Goal: Information Seeking & Learning: Find specific fact

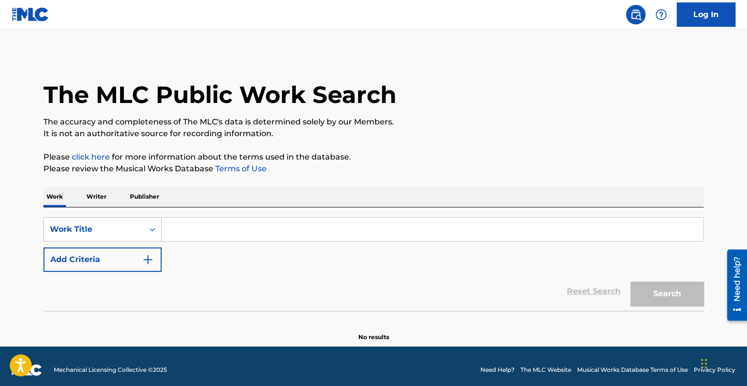
click at [263, 226] on input "Search Form" at bounding box center [433, 229] width 542 height 23
paste input "SI ME DICES QUE SI"
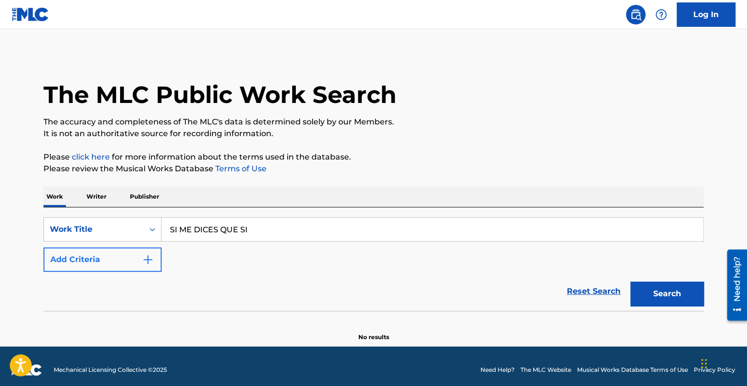
type input "SI ME DICES QUE SI"
click at [125, 252] on button "Add Criteria" at bounding box center [102, 260] width 118 height 24
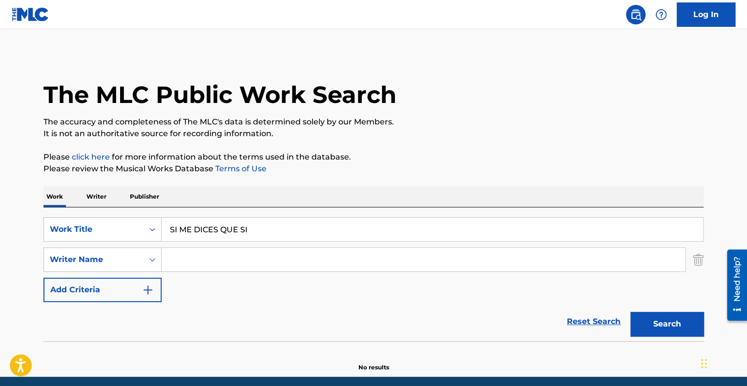
click at [414, 267] on input "Search Form" at bounding box center [424, 259] width 524 height 23
type input "Francisco Collazo Casiano"
click at [662, 321] on button "Search" at bounding box center [667, 324] width 73 height 24
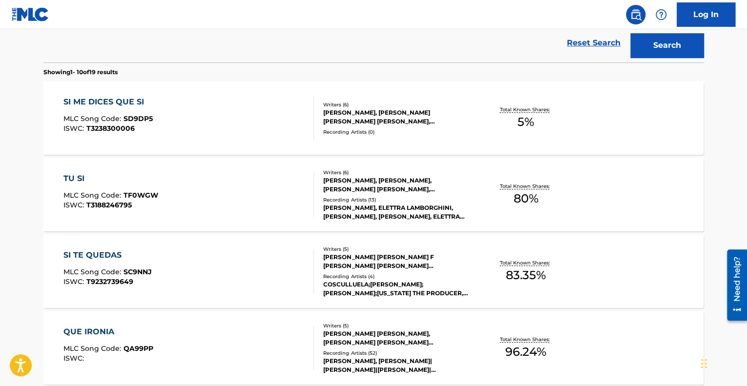
scroll to position [275, 0]
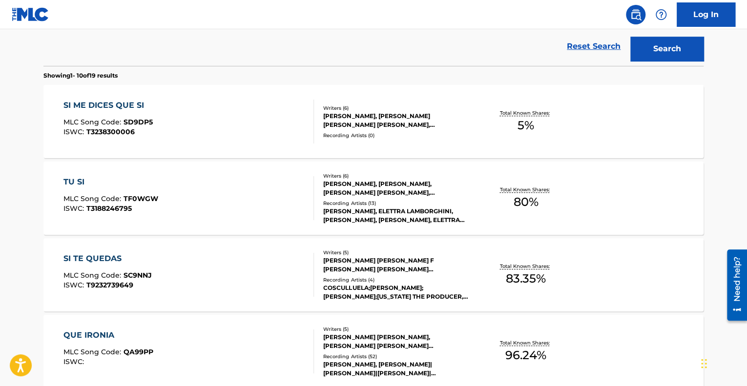
click at [222, 133] on div "SI ME DICES QUE SI MLC Song Code : SD9DP5 ISWC : T3238300006" at bounding box center [188, 122] width 251 height 44
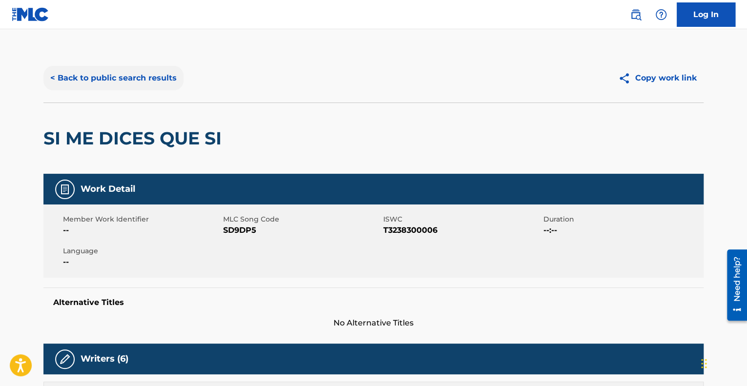
click at [123, 81] on button "< Back to public search results" at bounding box center [113, 78] width 140 height 24
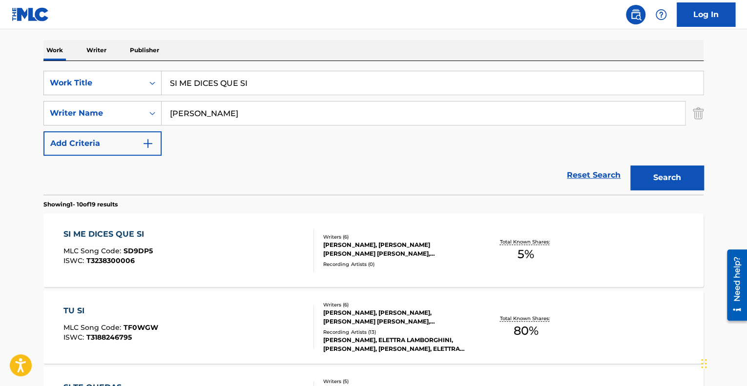
scroll to position [145, 0]
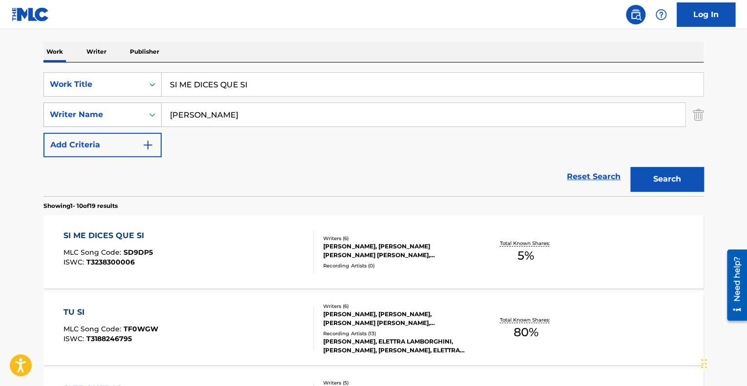
click at [136, 117] on div "Writer Name" at bounding box center [94, 115] width 88 height 12
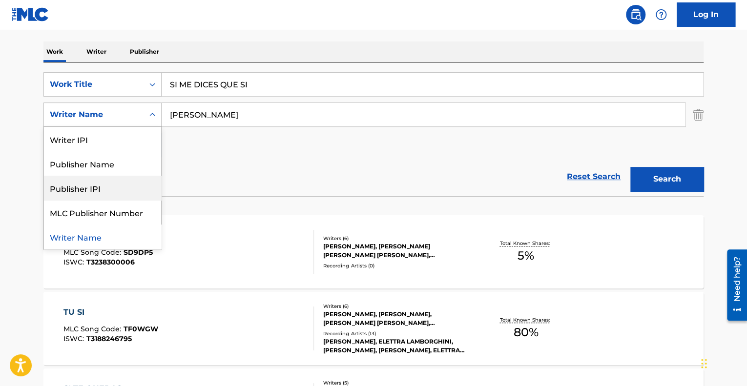
click at [128, 191] on div "Publisher IPI" at bounding box center [102, 188] width 117 height 24
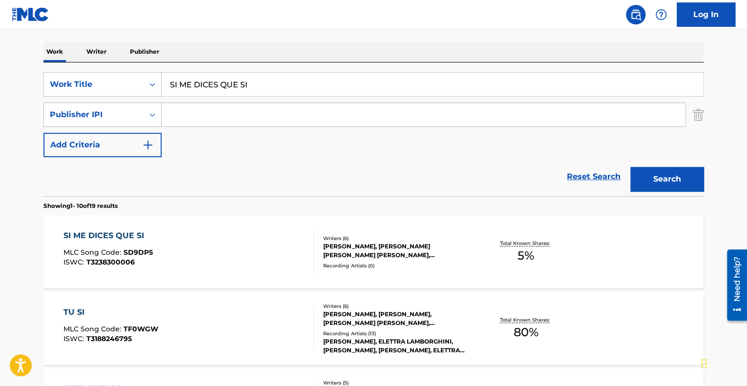
click at [121, 124] on div "Publisher IPI" at bounding box center [102, 115] width 118 height 24
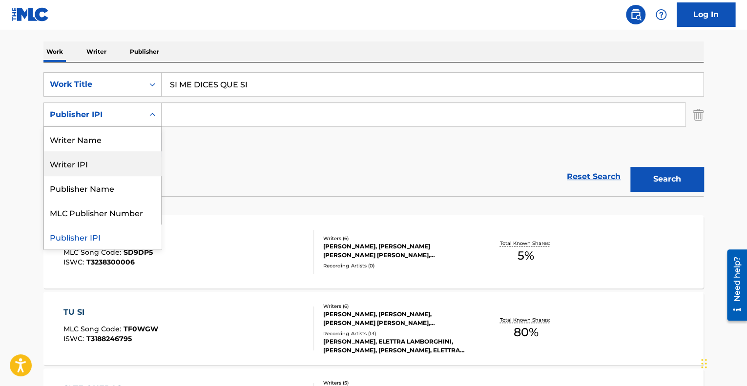
click at [125, 158] on div "Writer IPI" at bounding box center [102, 163] width 117 height 24
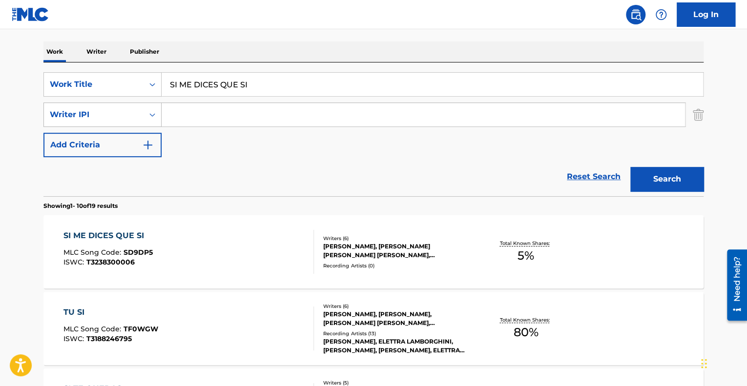
click at [131, 110] on div "Writer IPI" at bounding box center [94, 115] width 88 height 12
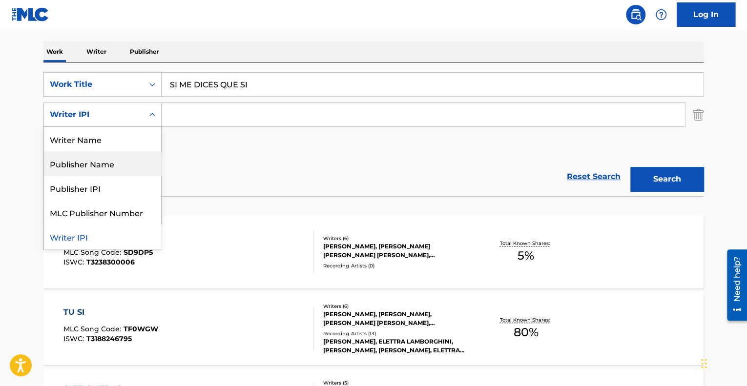
click at [133, 160] on div "Publisher Name" at bounding box center [102, 163] width 117 height 24
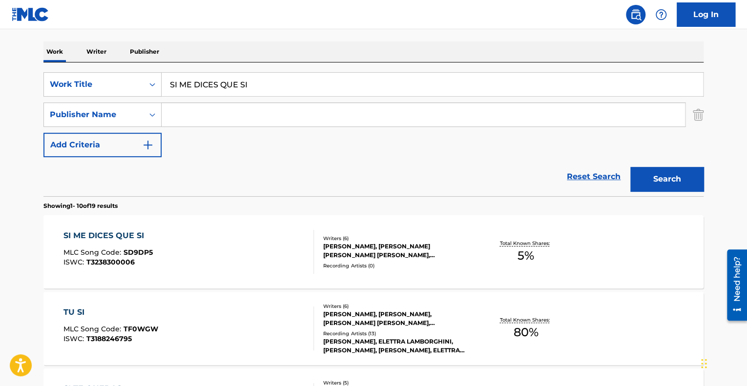
click at [212, 116] on input "Search Form" at bounding box center [424, 114] width 524 height 23
type input "bmg"
click at [631, 167] on button "Search" at bounding box center [667, 179] width 73 height 24
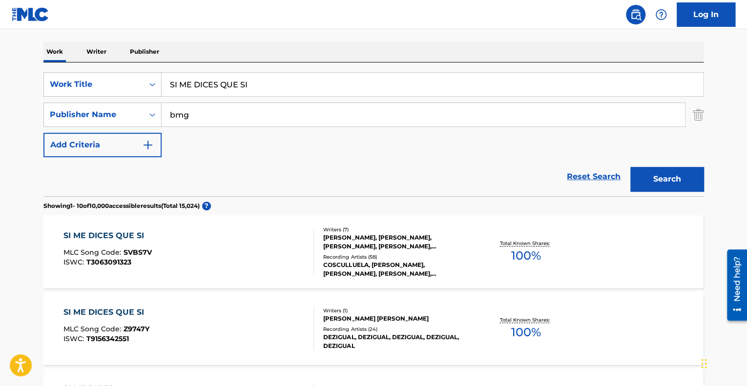
click at [250, 275] on div "SI ME DICES QUE SI MLC Song Code : SVBS7V ISWC : T3063091323 Writers ( 7 ) NICK…" at bounding box center [373, 251] width 660 height 73
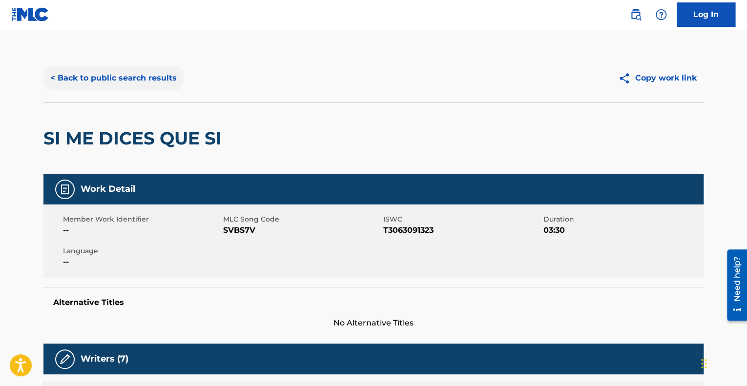
click at [105, 78] on button "< Back to public search results" at bounding box center [113, 78] width 140 height 24
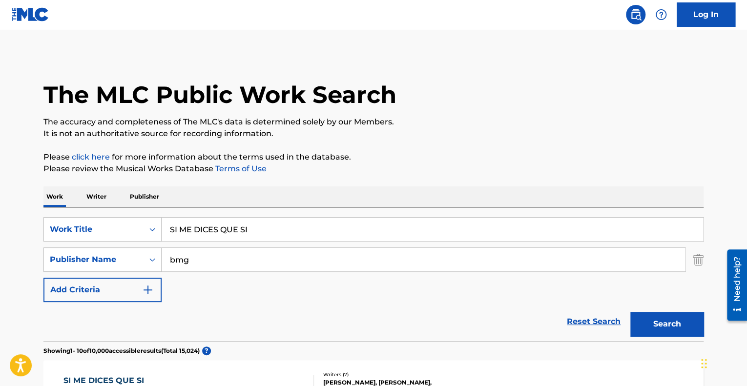
scroll to position [145, 0]
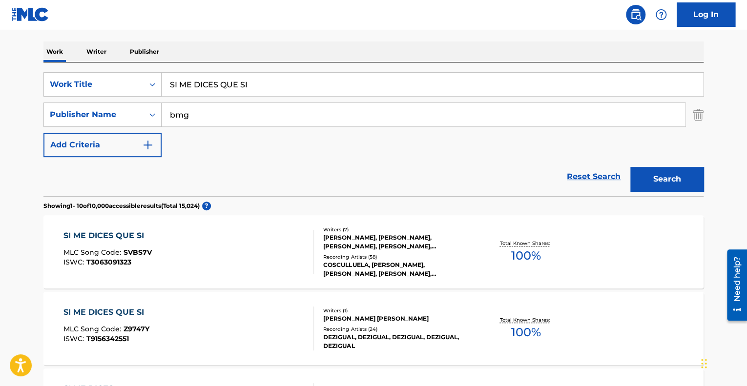
click at [235, 110] on input "bmg" at bounding box center [424, 114] width 524 height 23
type input "b"
type input "Francisco Collazo Casiano"
click at [646, 174] on button "Search" at bounding box center [667, 179] width 73 height 24
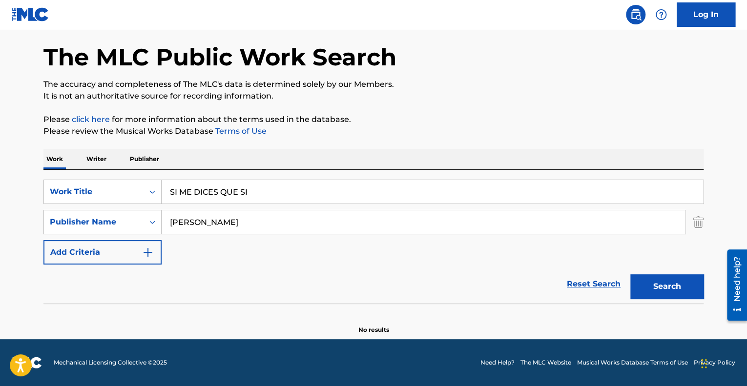
scroll to position [37, 0]
drag, startPoint x: 273, startPoint y: 187, endPoint x: 114, endPoint y: 169, distance: 160.3
click at [114, 169] on div "Work Writer Publisher SearchWithCriteriaa0aba45a-47b8-42a1-9322-a1aa7d1f376d Wo…" at bounding box center [373, 242] width 660 height 186
type input "TANTO TIEMPO"
click at [649, 278] on button "Search" at bounding box center [667, 287] width 73 height 24
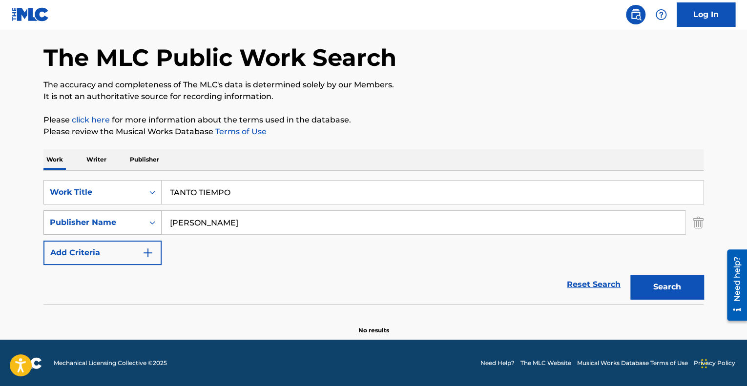
click at [151, 216] on div "Search Form" at bounding box center [153, 223] width 18 height 18
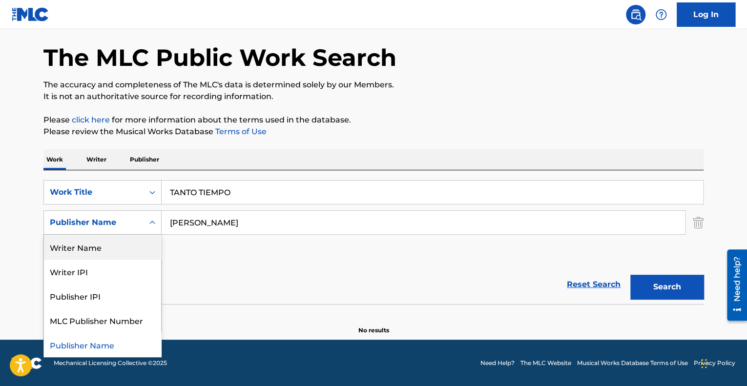
click at [129, 246] on div "Writer Name" at bounding box center [102, 247] width 117 height 24
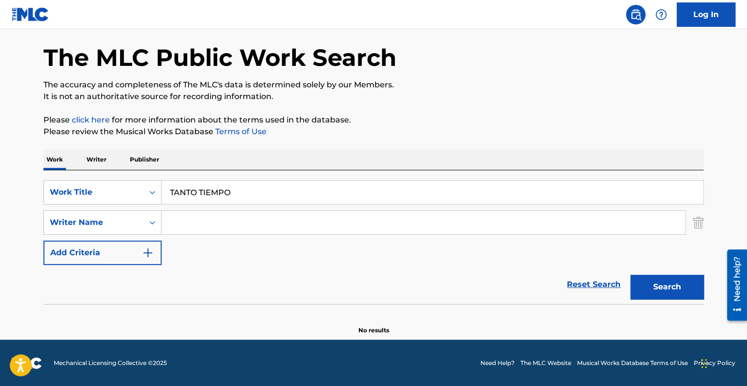
click at [352, 220] on input "Search Form" at bounding box center [424, 222] width 524 height 23
type input "Francisco Collazo Casiano"
click at [650, 278] on button "Search" at bounding box center [667, 287] width 73 height 24
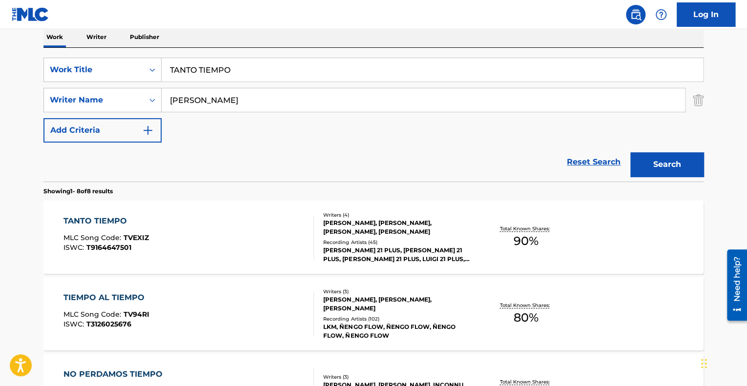
scroll to position [166, 0]
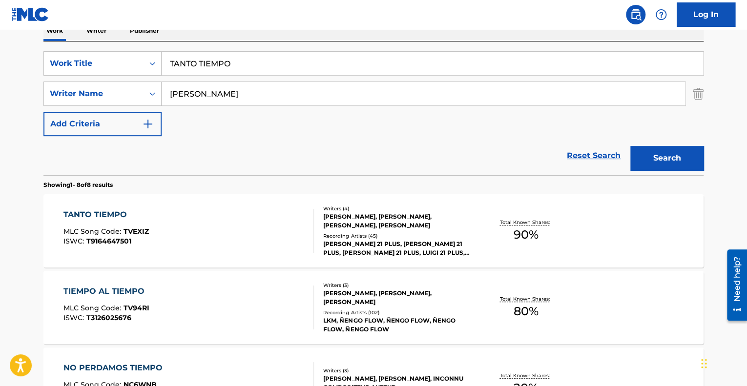
click at [266, 249] on div "TANTO TIEMPO MLC Song Code : TVEXIZ ISWC : T9164647501" at bounding box center [188, 231] width 251 height 44
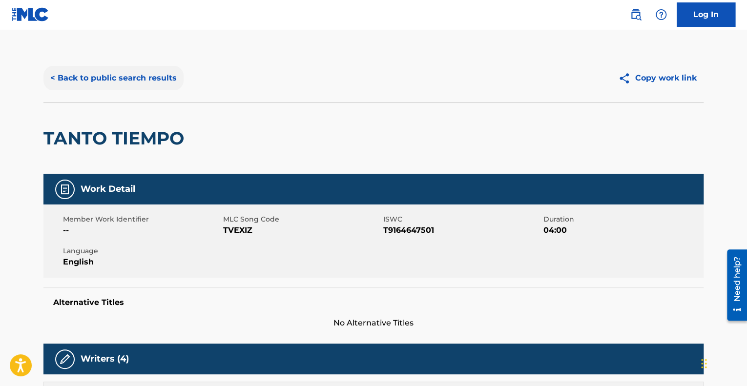
click at [118, 79] on button "< Back to public search results" at bounding box center [113, 78] width 140 height 24
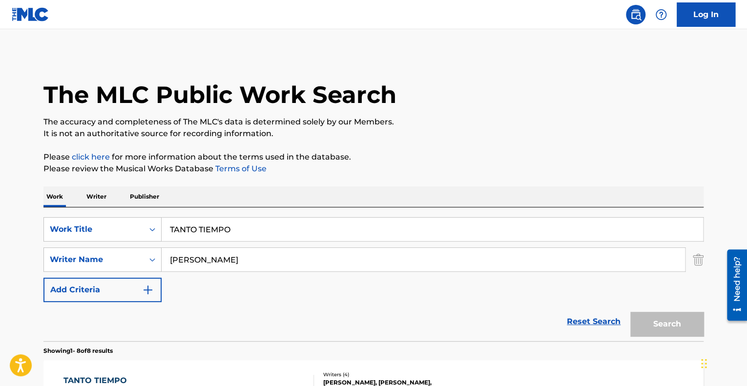
scroll to position [166, 0]
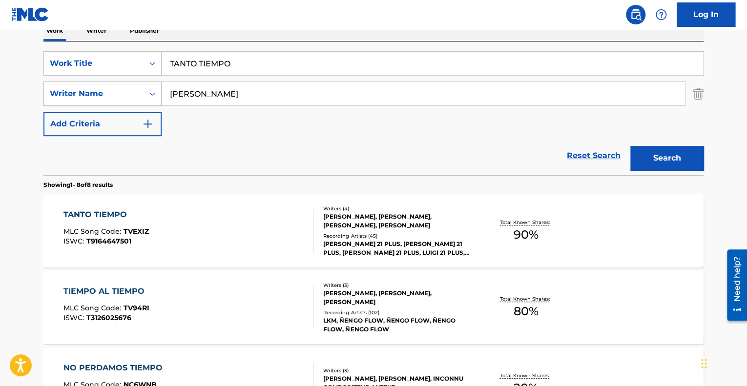
click at [131, 93] on div "Writer Name" at bounding box center [94, 94] width 88 height 12
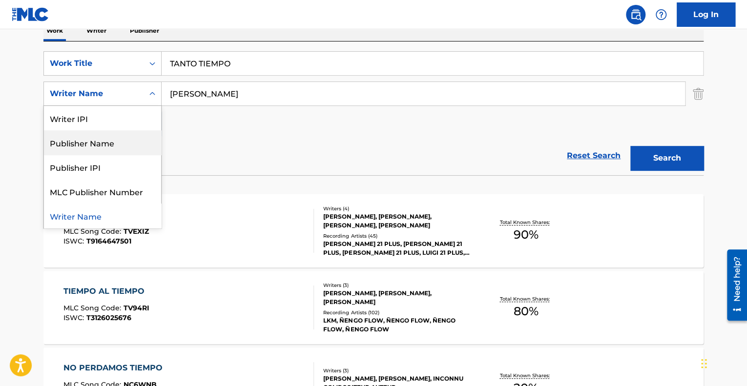
click at [129, 136] on div "Publisher Name" at bounding box center [102, 142] width 117 height 24
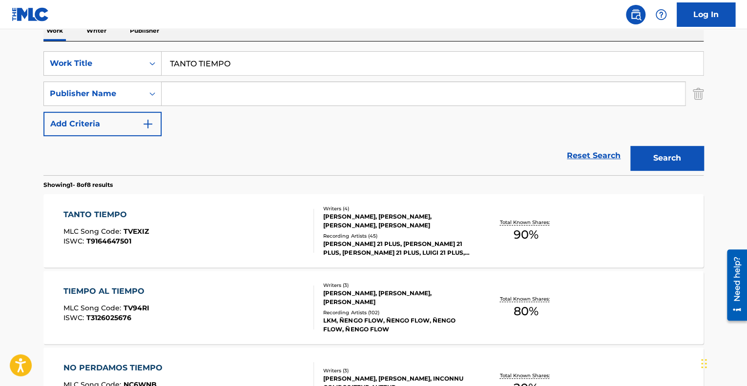
click at [292, 91] on input "Search Form" at bounding box center [424, 93] width 524 height 23
type input "bmg"
click at [675, 164] on button "Search" at bounding box center [667, 158] width 73 height 24
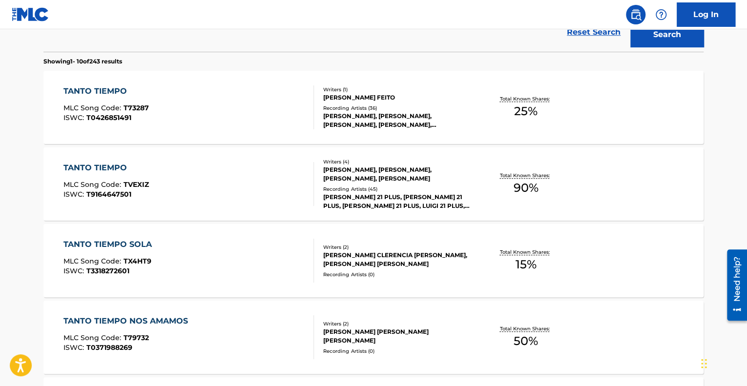
scroll to position [176, 0]
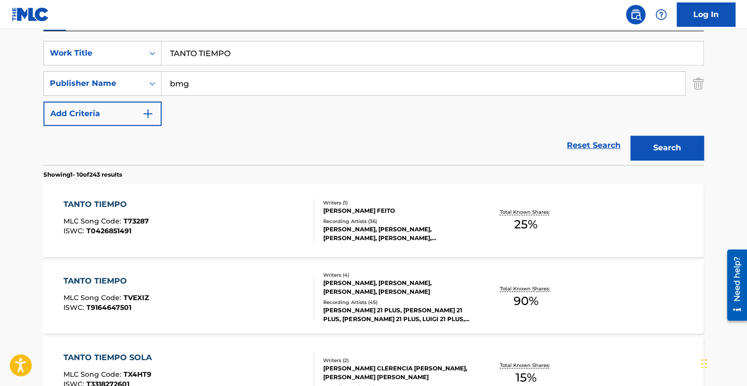
click at [253, 286] on div "TANTO TIEMPO MLC Song Code : TVEXIZ ISWC : T9164647501" at bounding box center [188, 297] width 251 height 44
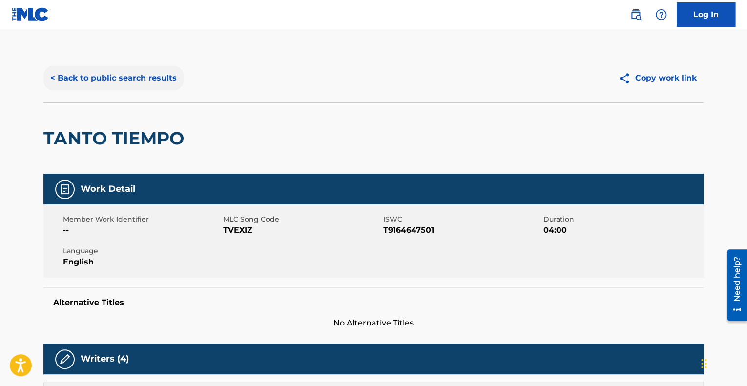
click at [162, 78] on button "< Back to public search results" at bounding box center [113, 78] width 140 height 24
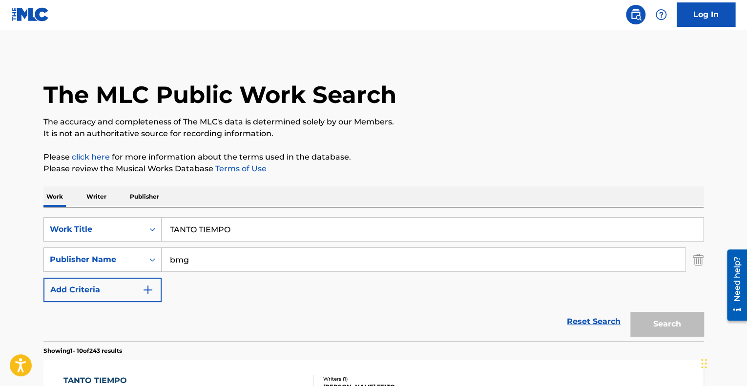
scroll to position [176, 0]
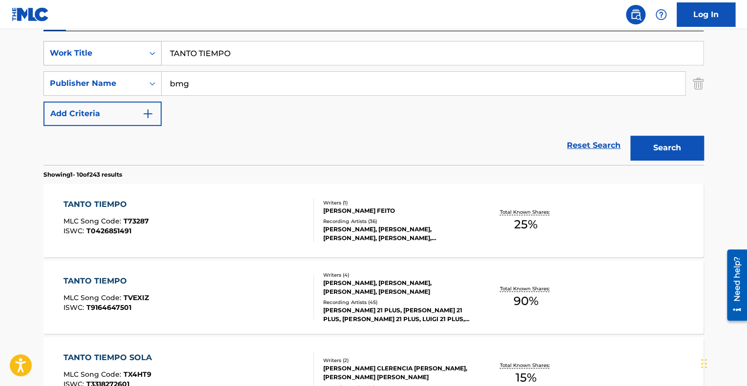
drag, startPoint x: 264, startPoint y: 49, endPoint x: 157, endPoint y: 45, distance: 107.0
click at [157, 45] on div "SearchWithCriteriaa0aba45a-47b8-42a1-9322-a1aa7d1f376d Work Title TANTO TIEMPO" at bounding box center [373, 53] width 660 height 24
paste input "MALA Y DESCARADA"
type input "MALA Y DESCARADA"
click at [663, 142] on button "Search" at bounding box center [667, 148] width 73 height 24
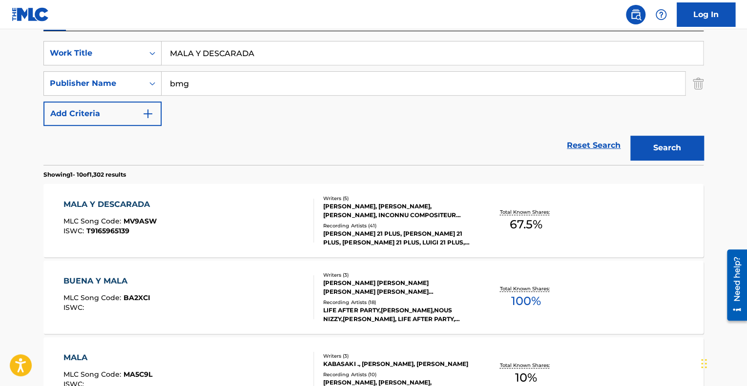
click at [219, 235] on div "MALA Y DESCARADA MLC Song Code : MV9ASW ISWC : T9165965139" at bounding box center [188, 221] width 251 height 44
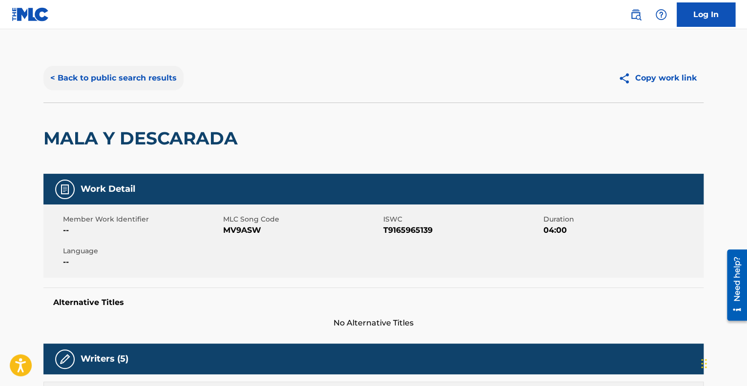
click at [144, 76] on button "< Back to public search results" at bounding box center [113, 78] width 140 height 24
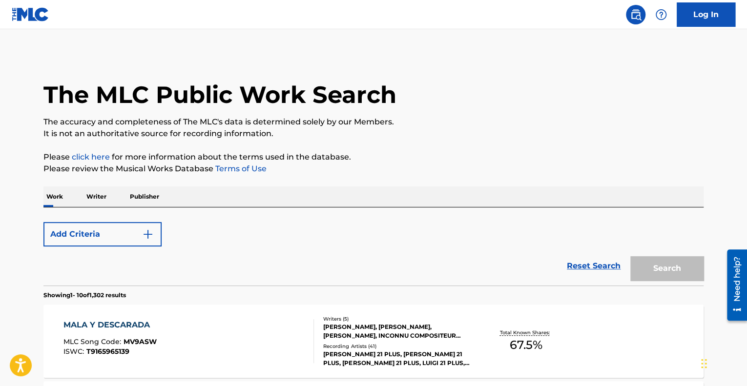
scroll to position [176, 0]
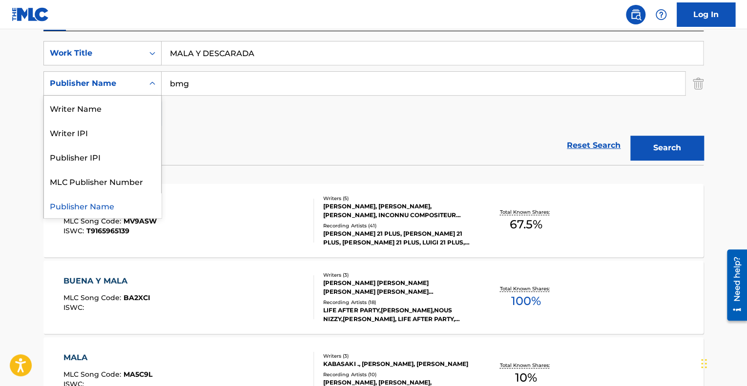
click at [137, 84] on div "Publisher Name" at bounding box center [94, 84] width 88 height 12
click at [133, 111] on div "Writer Name" at bounding box center [102, 108] width 117 height 24
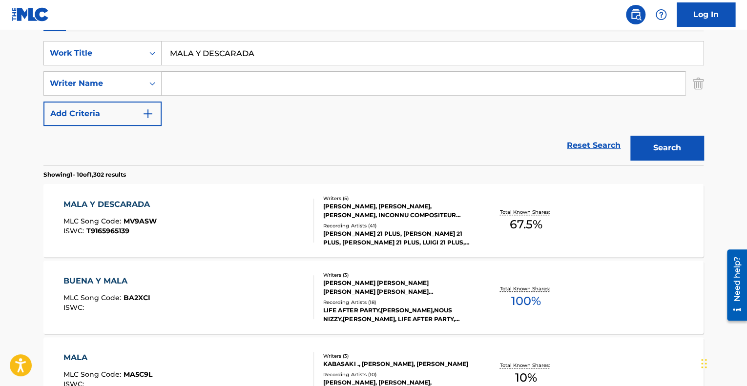
click at [191, 82] on input "Search Form" at bounding box center [424, 83] width 524 height 23
type input "Francisco Collazo Casiano"
click at [638, 141] on button "Search" at bounding box center [667, 148] width 73 height 24
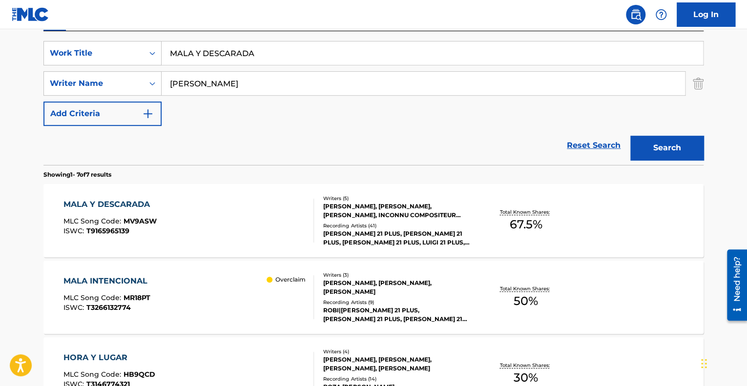
scroll to position [285, 0]
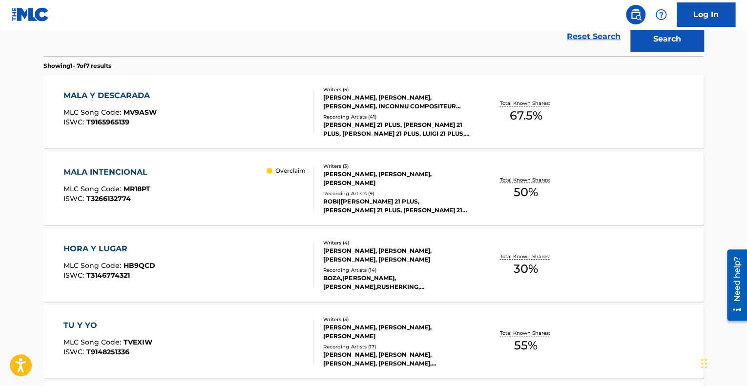
click at [231, 127] on div "MALA Y DESCARADA MLC Song Code : MV9ASW ISWC : T9165965139" at bounding box center [188, 112] width 251 height 44
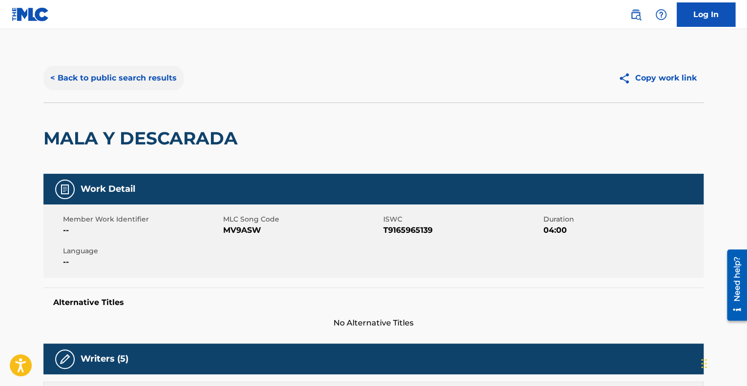
click at [146, 70] on button "< Back to public search results" at bounding box center [113, 78] width 140 height 24
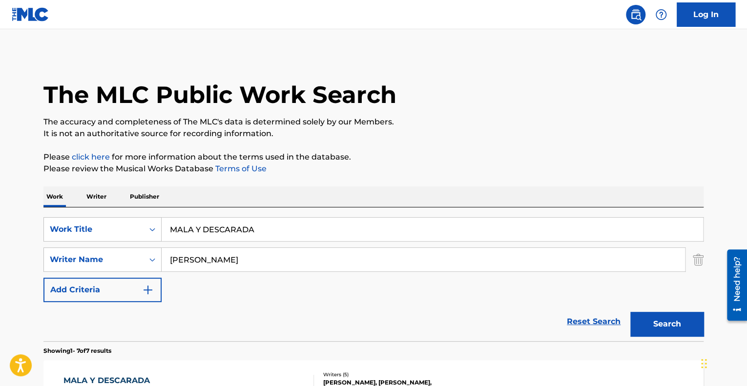
click at [272, 229] on input "MALA Y DESCARADA" at bounding box center [433, 229] width 542 height 23
drag, startPoint x: 272, startPoint y: 229, endPoint x: 163, endPoint y: 220, distance: 109.2
click at [163, 220] on input "MALA Y DESCARADA" at bounding box center [433, 229] width 542 height 23
paste input "GUARIDA"
type input "GUARIDA"
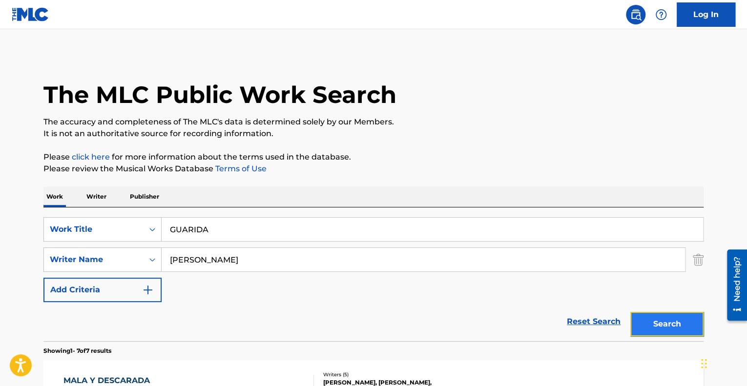
click at [645, 322] on button "Search" at bounding box center [667, 324] width 73 height 24
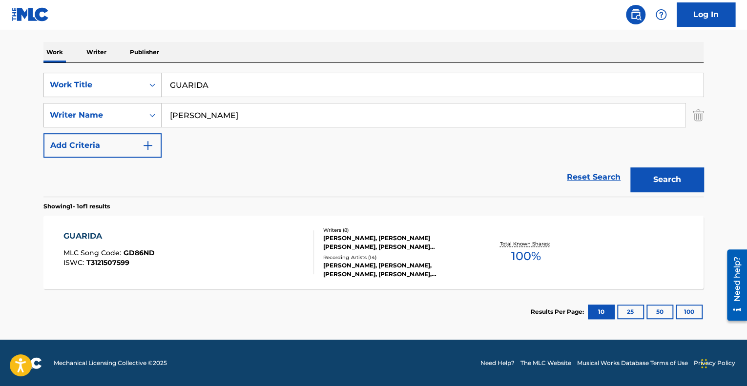
click at [230, 254] on div "GUARIDA MLC Song Code : GD86ND ISWC : T3121507599" at bounding box center [188, 253] width 251 height 44
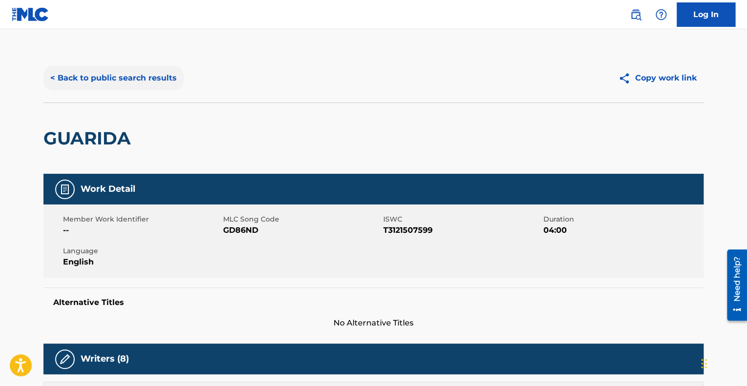
click at [144, 84] on button "< Back to public search results" at bounding box center [113, 78] width 140 height 24
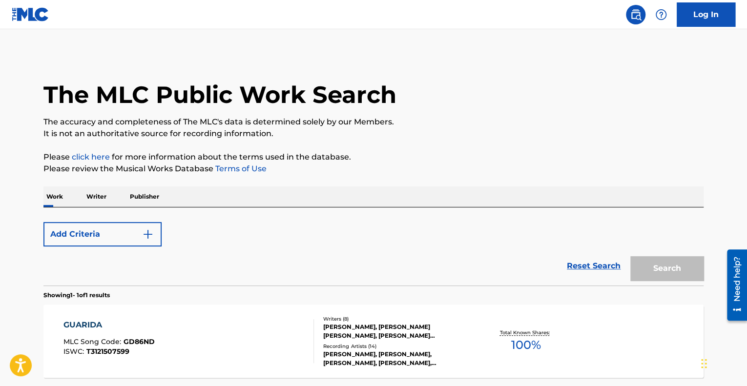
scroll to position [89, 0]
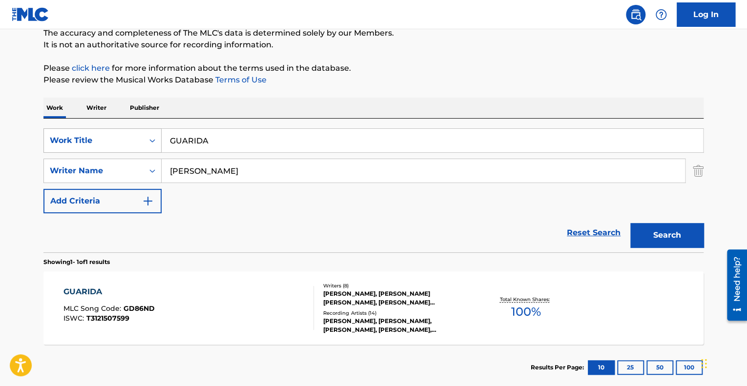
drag, startPoint x: 247, startPoint y: 141, endPoint x: 130, endPoint y: 130, distance: 116.7
click at [130, 130] on div "SearchWithCriteriaa0aba45a-47b8-42a1-9322-a1aa7d1f376d Work Title GUARIDA" at bounding box center [373, 140] width 660 height 24
paste input "UNA SENAL"
type input "UNA SENAL"
click at [631, 223] on button "Search" at bounding box center [667, 235] width 73 height 24
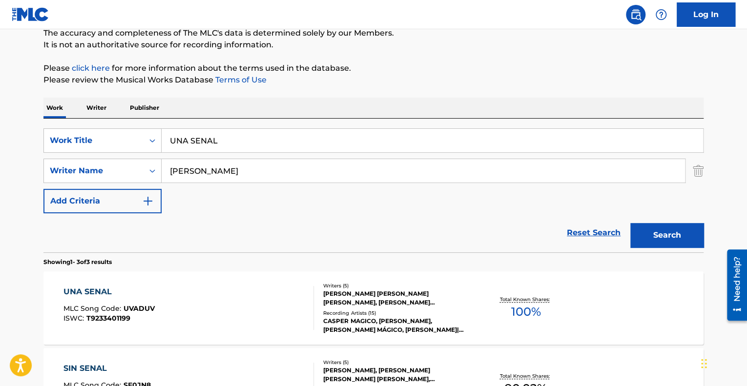
click at [198, 290] on div "UNA SENAL MLC Song Code : UVADUV ISWC : T9233401199" at bounding box center [188, 308] width 251 height 44
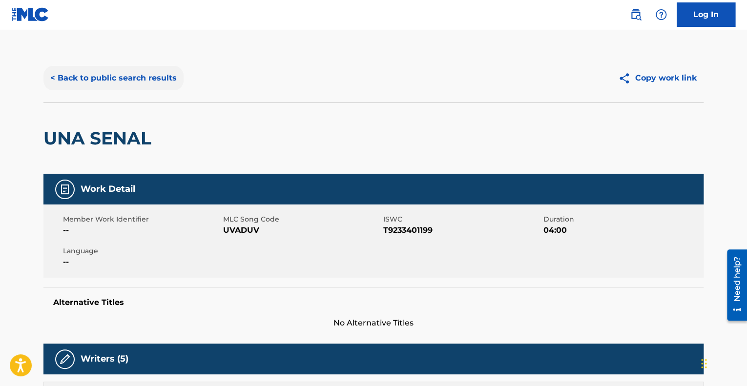
click at [128, 74] on button "< Back to public search results" at bounding box center [113, 78] width 140 height 24
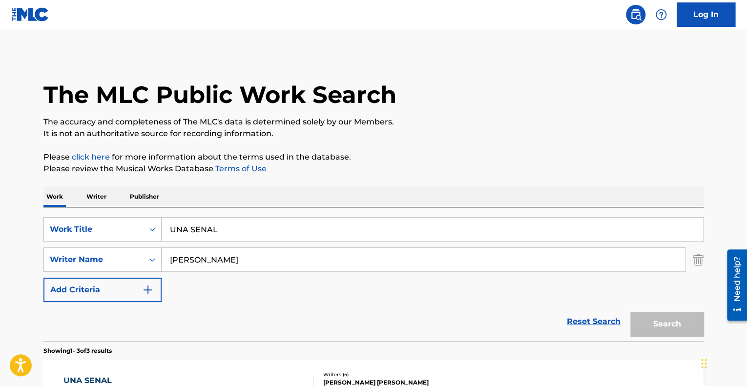
scroll to position [89, 0]
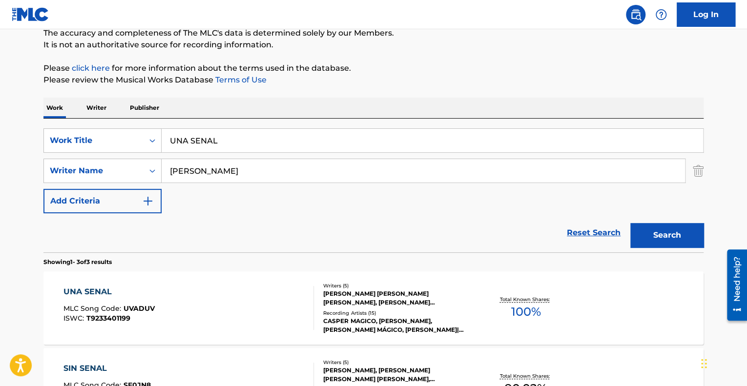
drag, startPoint x: 275, startPoint y: 142, endPoint x: 126, endPoint y: 120, distance: 150.6
click at [126, 120] on div "SearchWithCriteriaa0aba45a-47b8-42a1-9322-a1aa7d1f376d Work Title UNA SENAL Sea…" at bounding box center [373, 186] width 660 height 134
paste input "SIN SENAL"
type input "SIN SENAL"
click at [631, 223] on button "Search" at bounding box center [667, 235] width 73 height 24
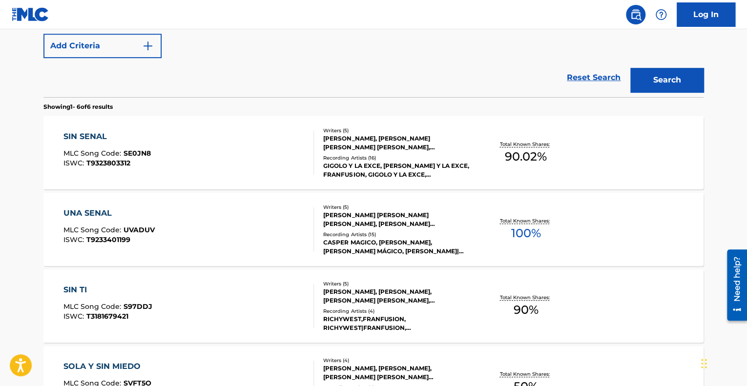
scroll to position [244, 0]
click at [260, 167] on div "SIN SENAL MLC Song Code : SE0JN8 ISWC : T9323803312" at bounding box center [188, 153] width 251 height 44
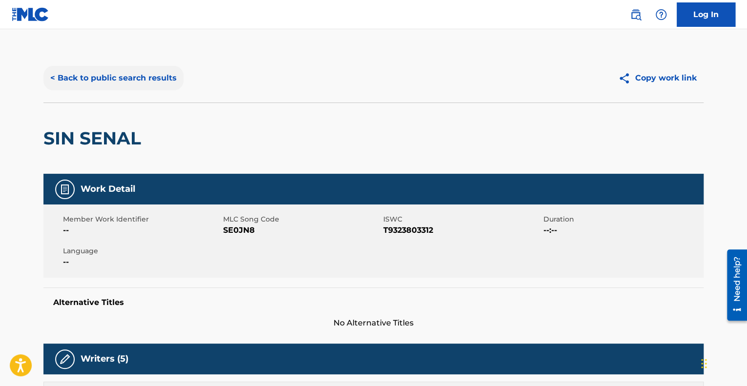
click at [135, 68] on button "< Back to public search results" at bounding box center [113, 78] width 140 height 24
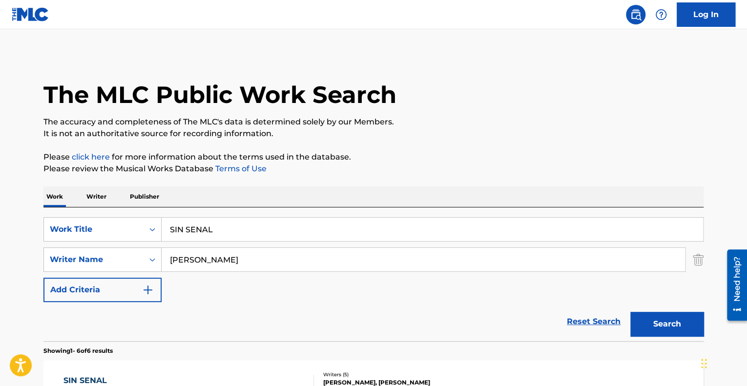
drag, startPoint x: 265, startPoint y: 224, endPoint x: 95, endPoint y: 199, distance: 171.9
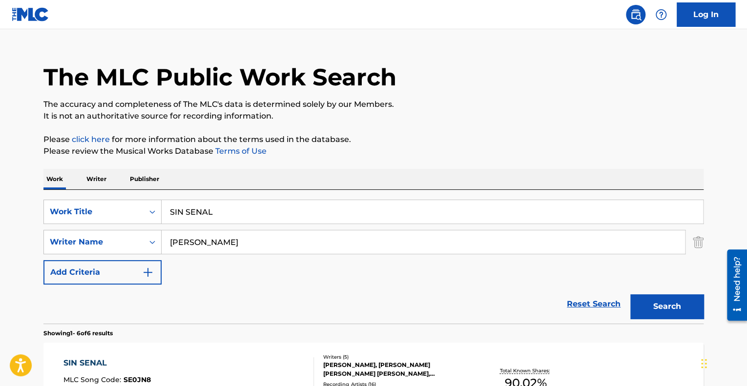
scroll to position [19, 0]
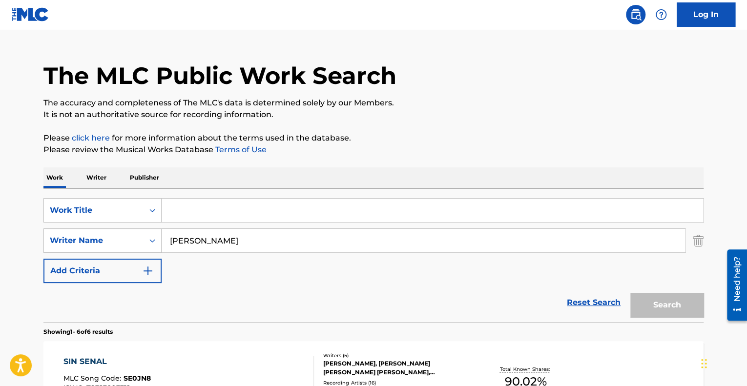
paste input "SE ACABA EL TIEMPO"
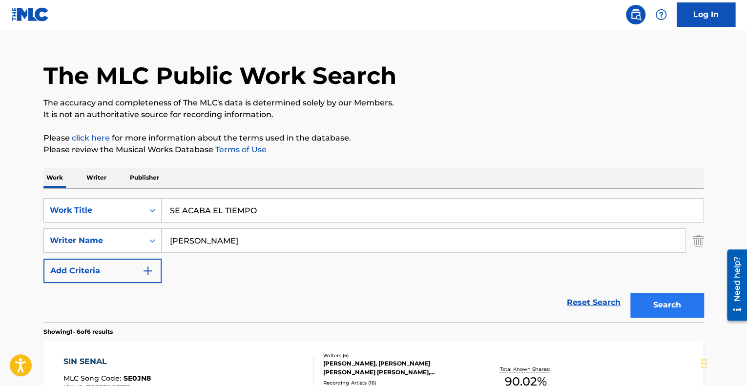
type input "SE ACABA EL TIEMPO"
click at [668, 310] on button "Search" at bounding box center [667, 305] width 73 height 24
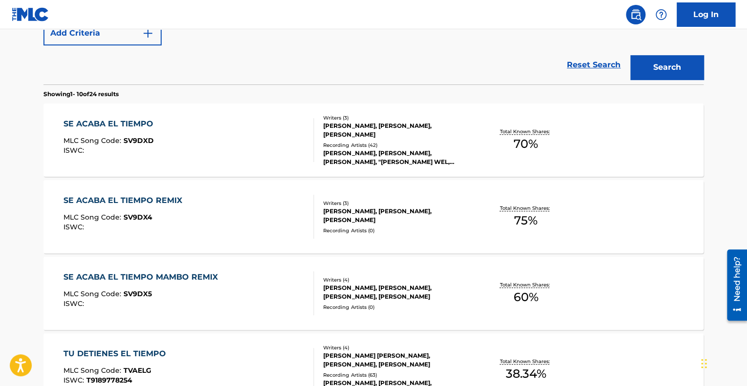
scroll to position [291, 0]
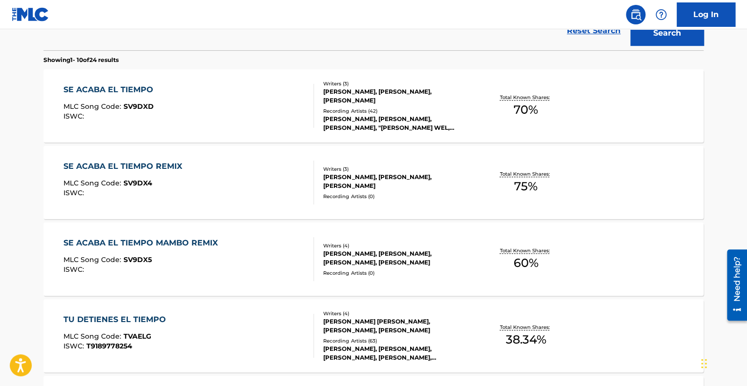
click at [202, 114] on div "SE ACABA EL TIEMPO MLC Song Code : SV9DXD ISWC :" at bounding box center [188, 106] width 251 height 44
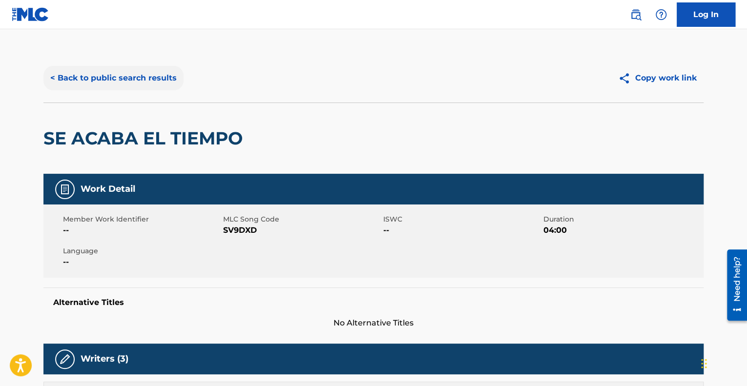
click at [124, 74] on button "< Back to public search results" at bounding box center [113, 78] width 140 height 24
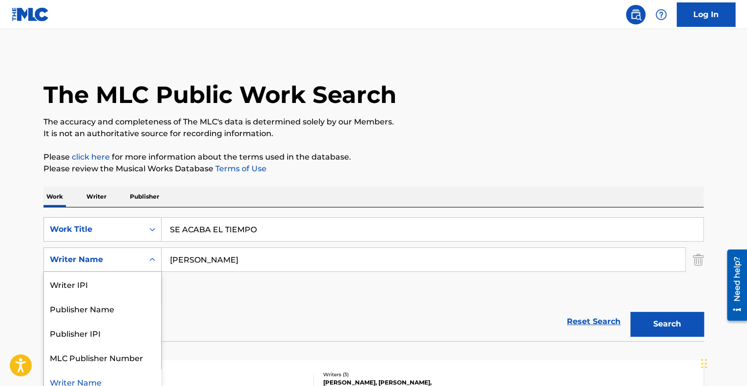
click at [137, 257] on div "Writer Name" at bounding box center [94, 260] width 88 height 12
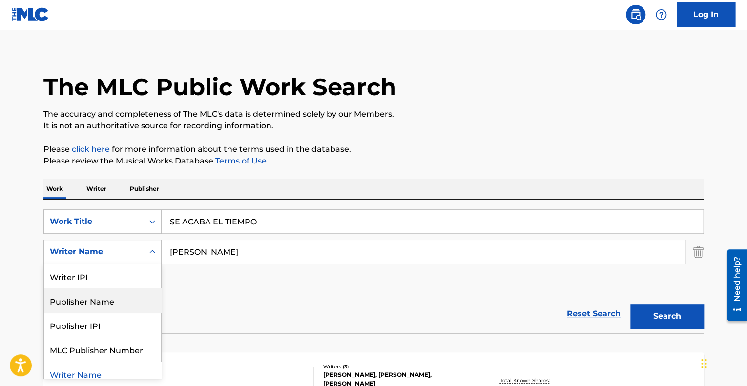
click at [104, 303] on div "Publisher Name" at bounding box center [102, 301] width 117 height 24
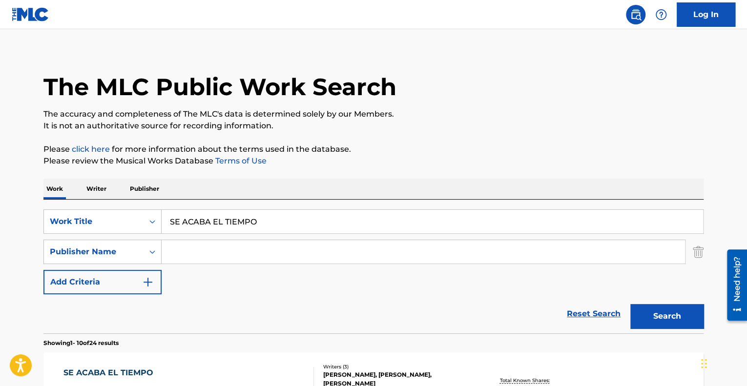
click at [237, 252] on input "Search Form" at bounding box center [424, 251] width 524 height 23
type input "BMG"
click at [664, 308] on button "Search" at bounding box center [667, 316] width 73 height 24
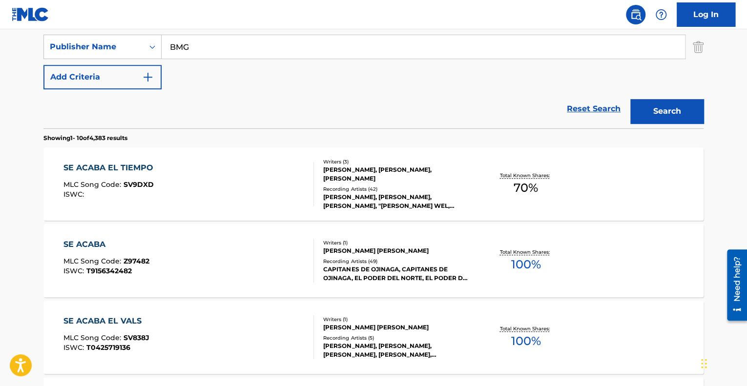
scroll to position [213, 0]
click at [227, 190] on div "SE ACABA EL TIEMPO MLC Song Code : SV9DXD ISWC :" at bounding box center [188, 184] width 251 height 44
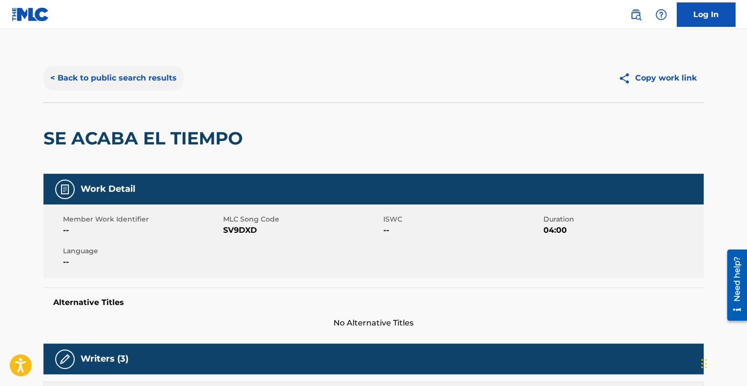
click at [150, 75] on button "< Back to public search results" at bounding box center [113, 78] width 140 height 24
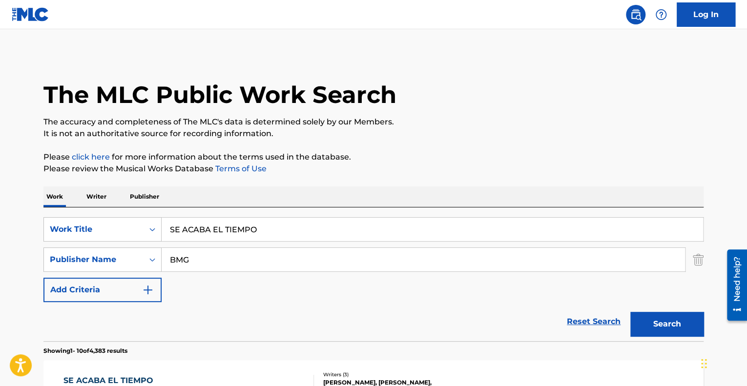
drag, startPoint x: 291, startPoint y: 221, endPoint x: 151, endPoint y: 213, distance: 139.9
click at [151, 213] on div "SearchWithCriteriaa0aba45a-47b8-42a1-9322-a1aa7d1f376d Work Title SE ACABA EL T…" at bounding box center [373, 275] width 660 height 134
paste input "SIREN ASSASSIN"
type input "SIREN ASSASSIN"
click at [124, 261] on div "Publisher Name" at bounding box center [94, 260] width 100 height 19
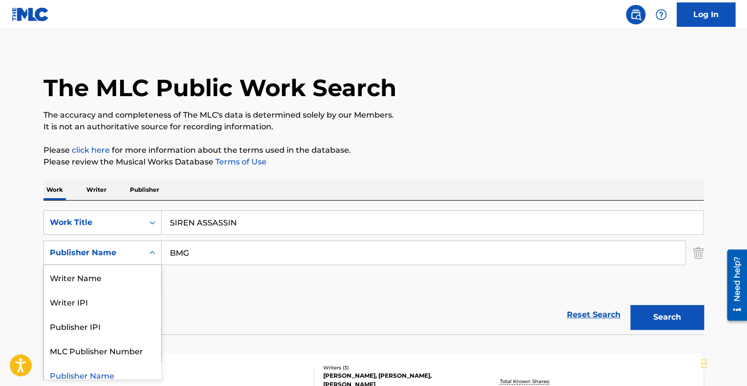
scroll to position [8, 0]
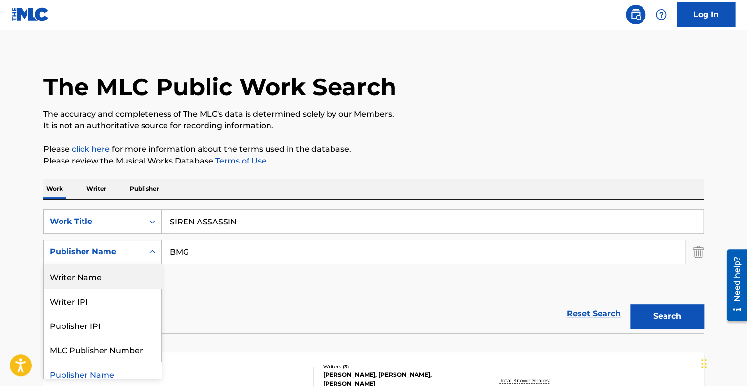
click at [123, 269] on div "Writer Name" at bounding box center [102, 276] width 117 height 24
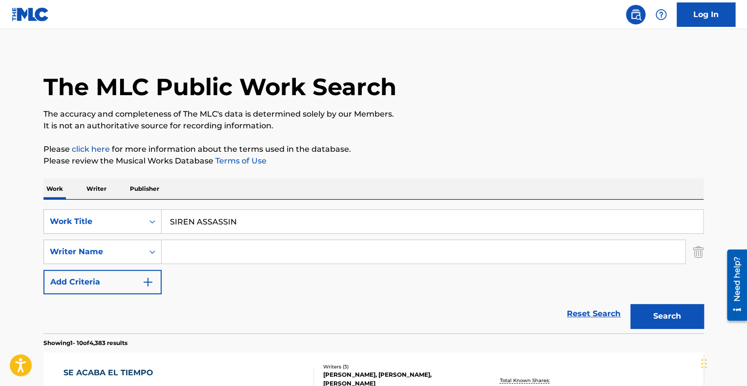
click at [215, 255] on input "Search Form" at bounding box center [424, 251] width 524 height 23
type input "[PERSON_NAME]"
click at [675, 321] on button "Search" at bounding box center [667, 316] width 73 height 24
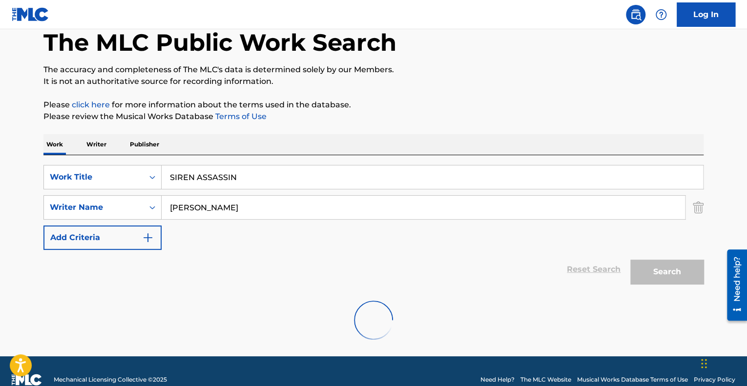
scroll to position [53, 0]
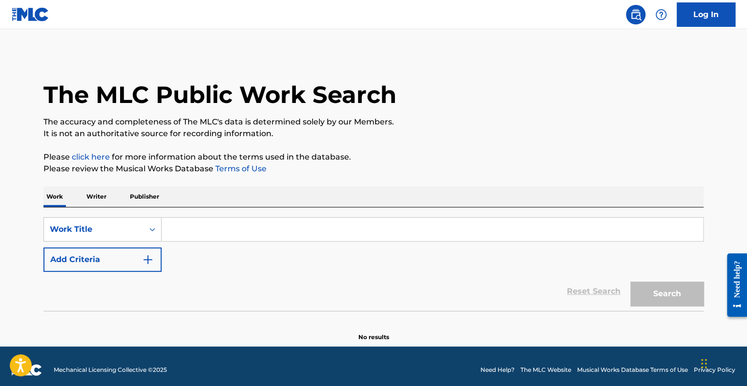
click at [345, 226] on input "Search Form" at bounding box center [433, 229] width 542 height 23
paste input "SIREN ASSASSIN"
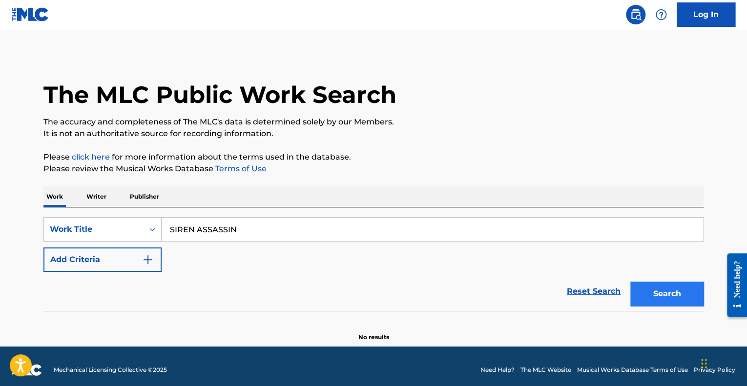
type input "SIREN ASSASSIN"
click at [684, 297] on button "Search" at bounding box center [667, 294] width 73 height 24
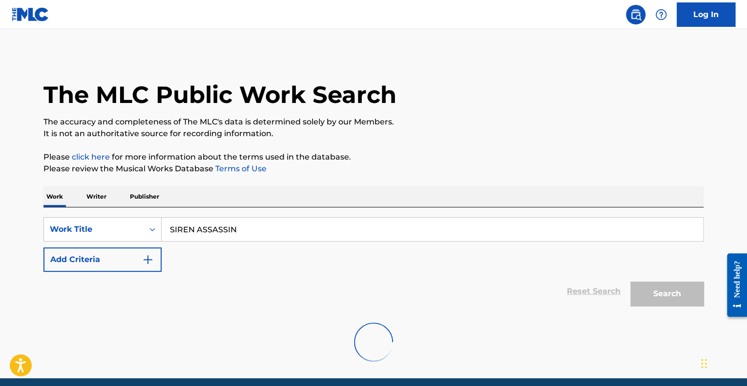
scroll to position [39, 0]
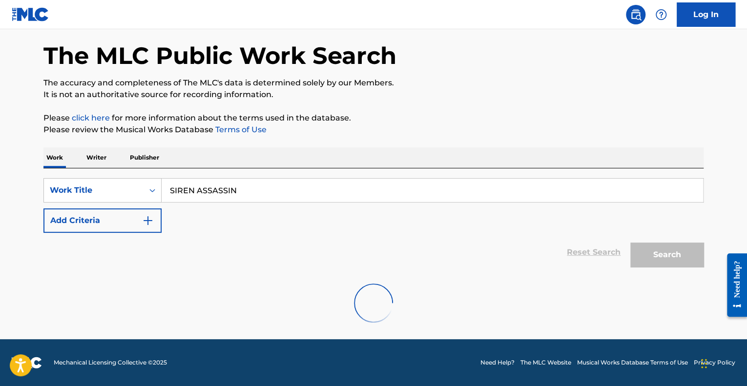
drag, startPoint x: 269, startPoint y: 187, endPoint x: 151, endPoint y: 166, distance: 119.6
click at [151, 166] on div "Work Writer Publisher SearchWithCriteria7cdc9ada-66bb-4bda-af02-e5a7a83931f0 Wo…" at bounding box center [373, 241] width 660 height 187
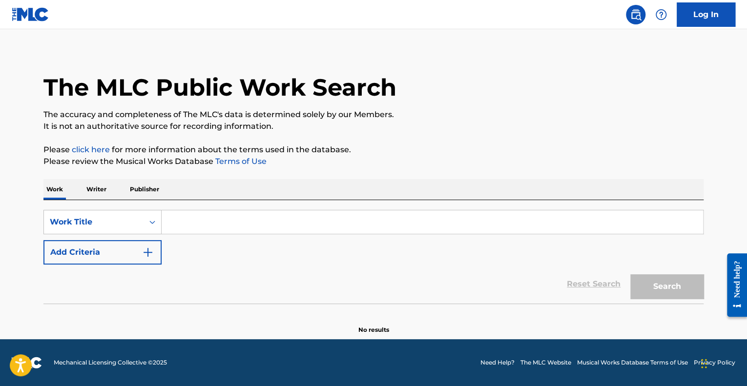
scroll to position [7, 0]
paste input "SIREN ASSASSIN"
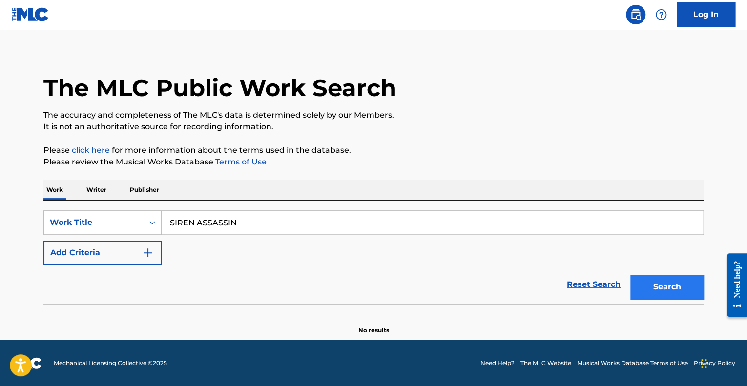
type input "SIREN ASSASSIN"
click at [671, 287] on button "Search" at bounding box center [667, 287] width 73 height 24
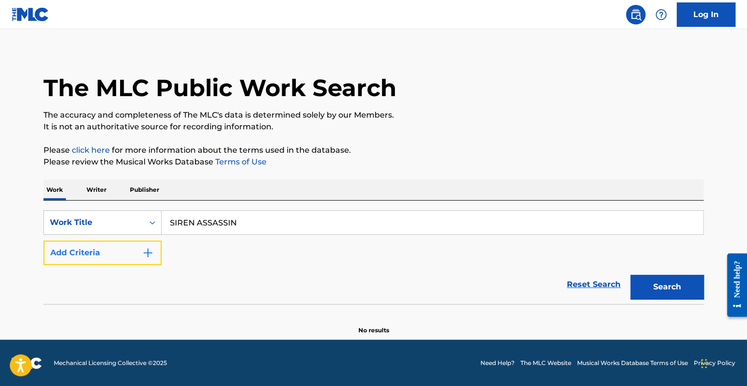
click at [129, 253] on button "Add Criteria" at bounding box center [102, 253] width 118 height 24
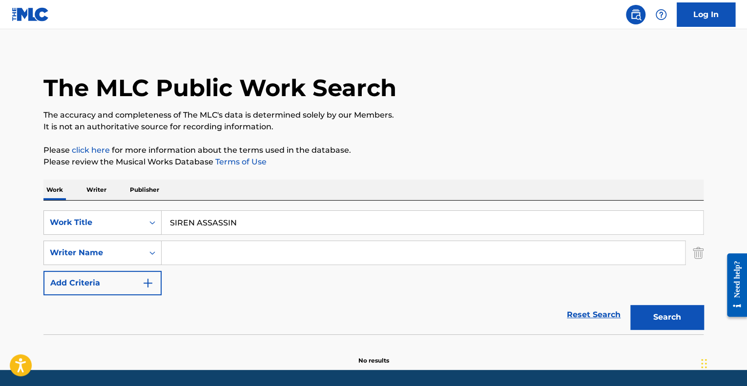
click at [219, 249] on input "Search Form" at bounding box center [424, 252] width 524 height 23
drag, startPoint x: 272, startPoint y: 223, endPoint x: 158, endPoint y: 221, distance: 113.8
click at [158, 221] on div "SearchWithCriteria7cdc9ada-66bb-4bda-af02-e5a7a83931f0 Work Title SIREN ASSASSIN" at bounding box center [373, 223] width 660 height 24
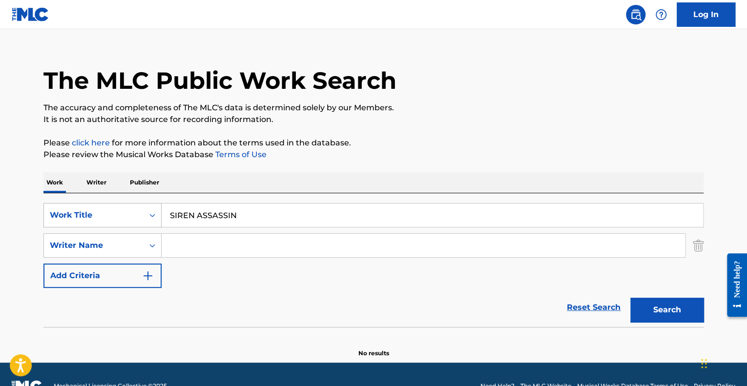
scroll to position [15, 0]
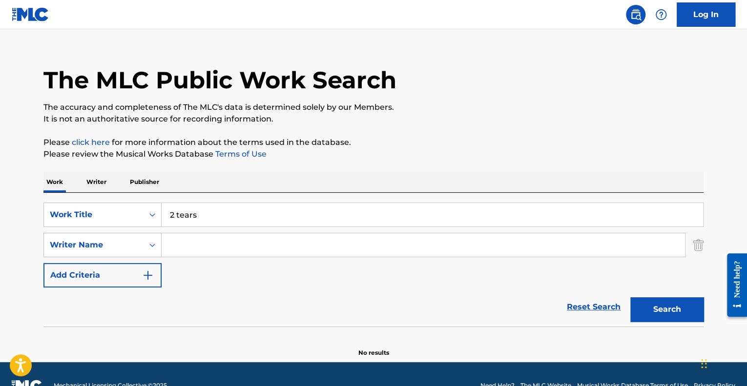
type input "2 tears"
click at [204, 248] on input "Search Form" at bounding box center [424, 244] width 524 height 23
type input "[PERSON_NAME]"
click at [662, 309] on button "Search" at bounding box center [667, 309] width 73 height 24
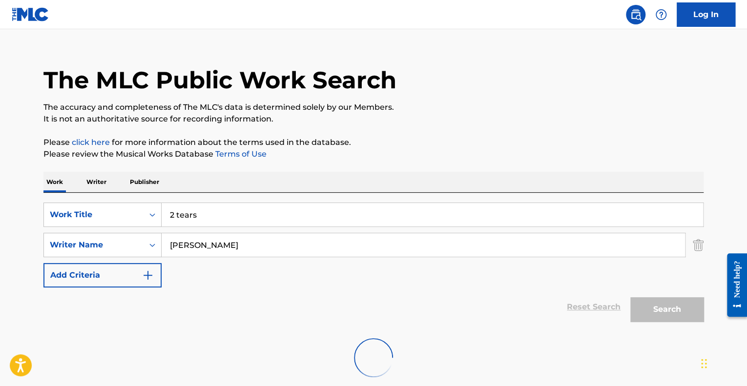
scroll to position [69, 0]
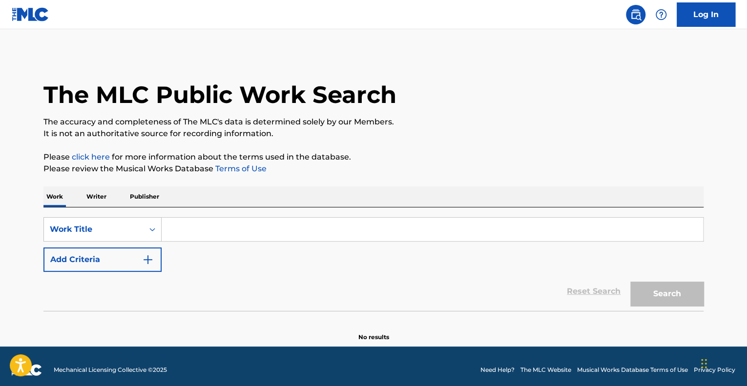
click at [265, 239] on input "Search Form" at bounding box center [433, 229] width 542 height 23
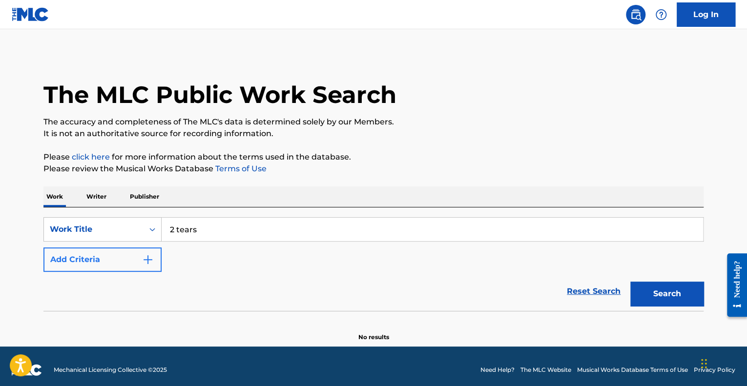
type input "2 tears"
click at [131, 260] on button "Add Criteria" at bounding box center [102, 260] width 118 height 24
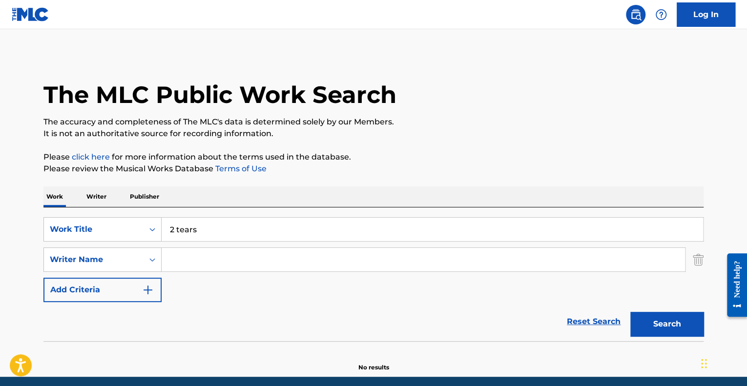
click at [223, 246] on div "SearchWithCriteria72e6280b-93f1-4a84-9ab2-d554140b052e Work Title 2 tears Searc…" at bounding box center [373, 259] width 660 height 85
click at [227, 249] on input "Search Form" at bounding box center [424, 259] width 524 height 23
type input "[PERSON_NAME]"
click at [657, 318] on button "Search" at bounding box center [667, 324] width 73 height 24
